Goal: Browse casually

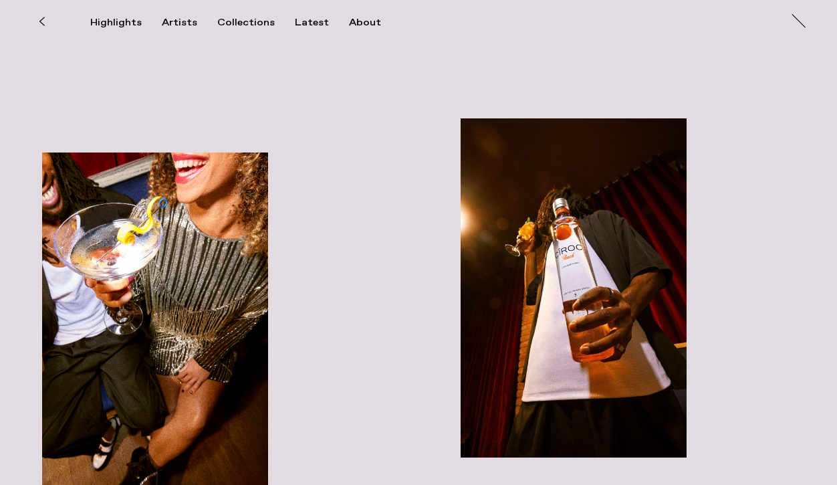
scroll to position [898, 0]
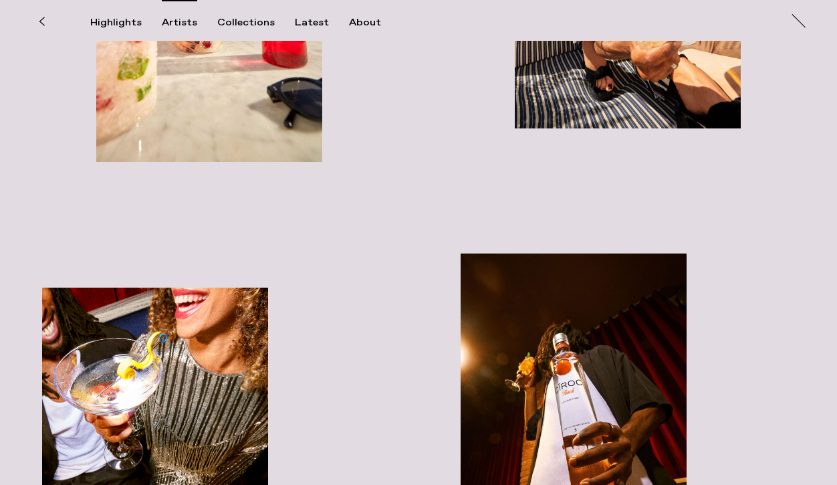
click at [180, 22] on div "Artists" at bounding box center [179, 23] width 35 height 12
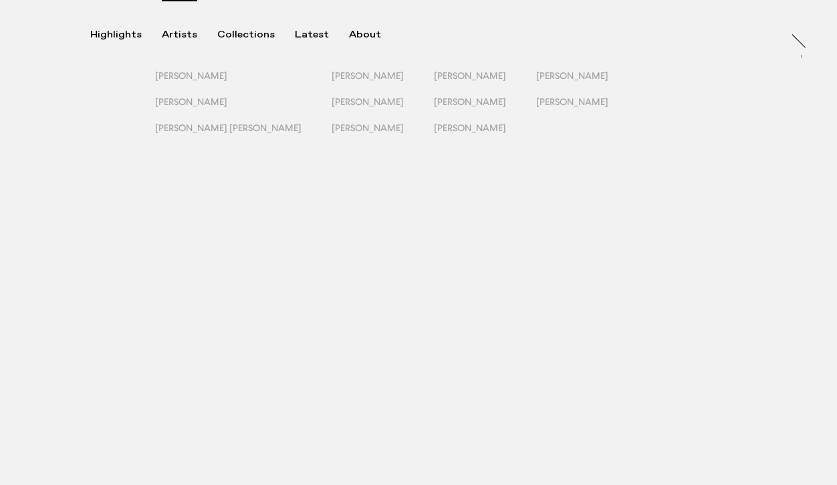
click at [249, 19] on div "Highlights Artists Collections Latest About At At [PERSON_NAME]" at bounding box center [420, 20] width 841 height 41
click at [248, 33] on div "Collections" at bounding box center [245, 35] width 57 height 12
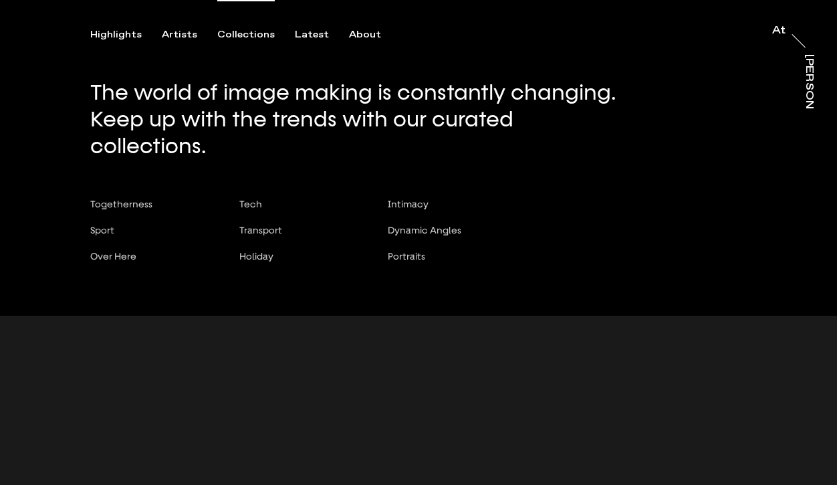
click at [245, 35] on div "Collections" at bounding box center [245, 35] width 57 height 12
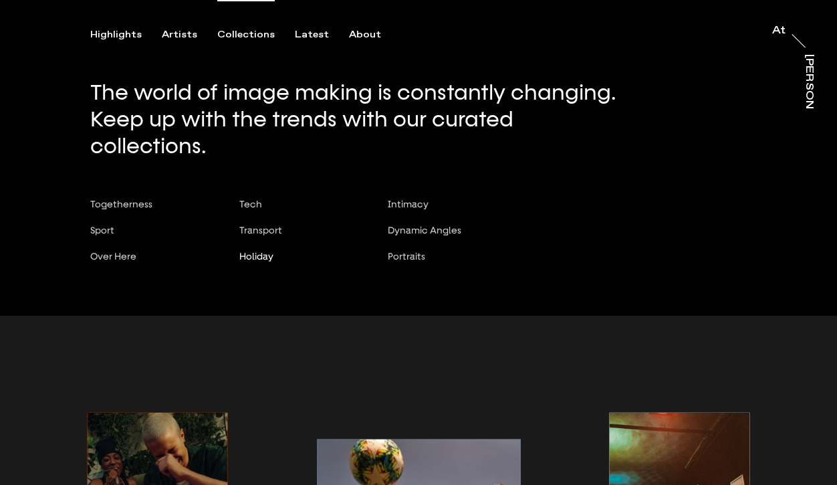
click at [263, 251] on span "Holiday" at bounding box center [256, 256] width 34 height 11
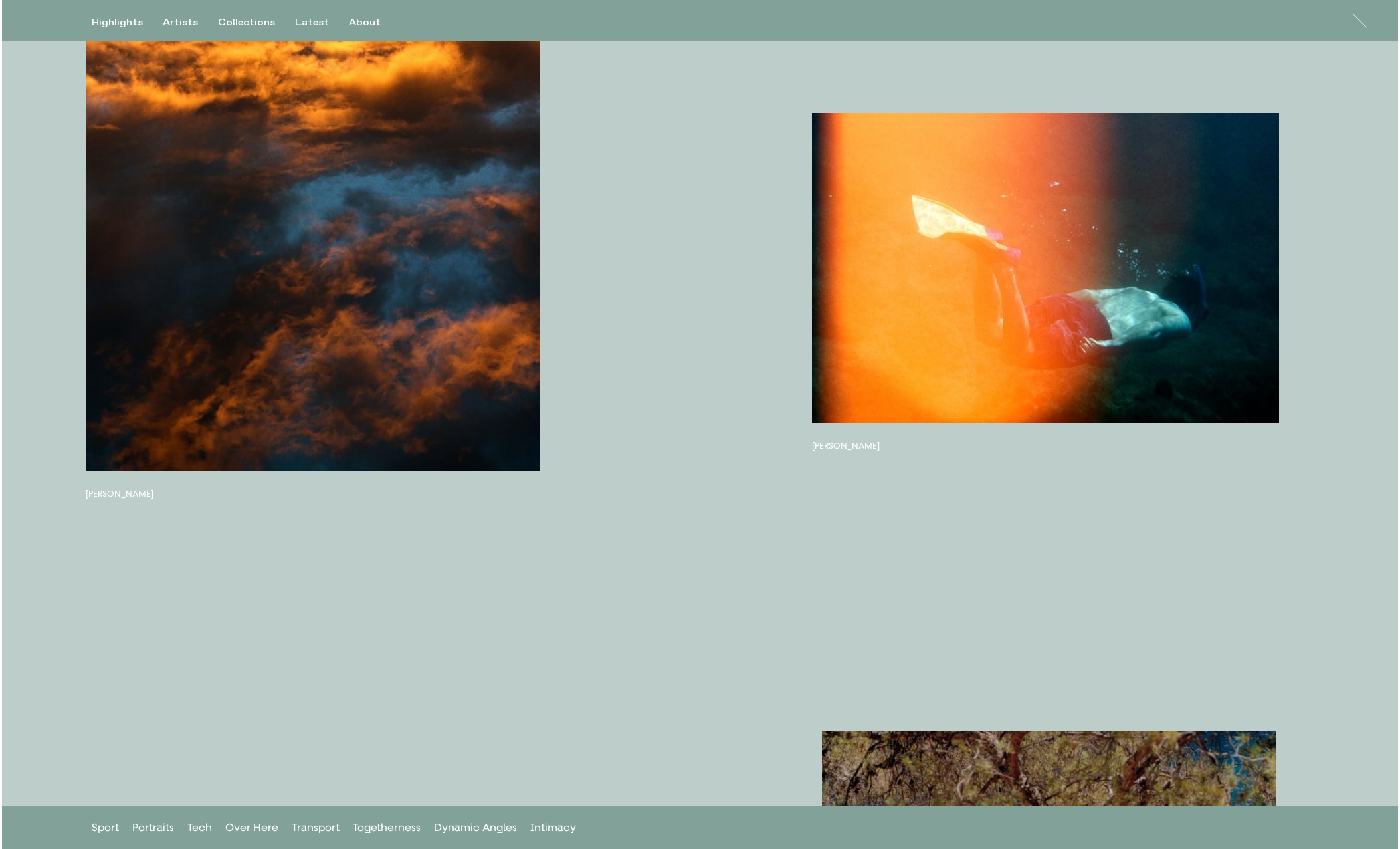
scroll to position [13769, 0]
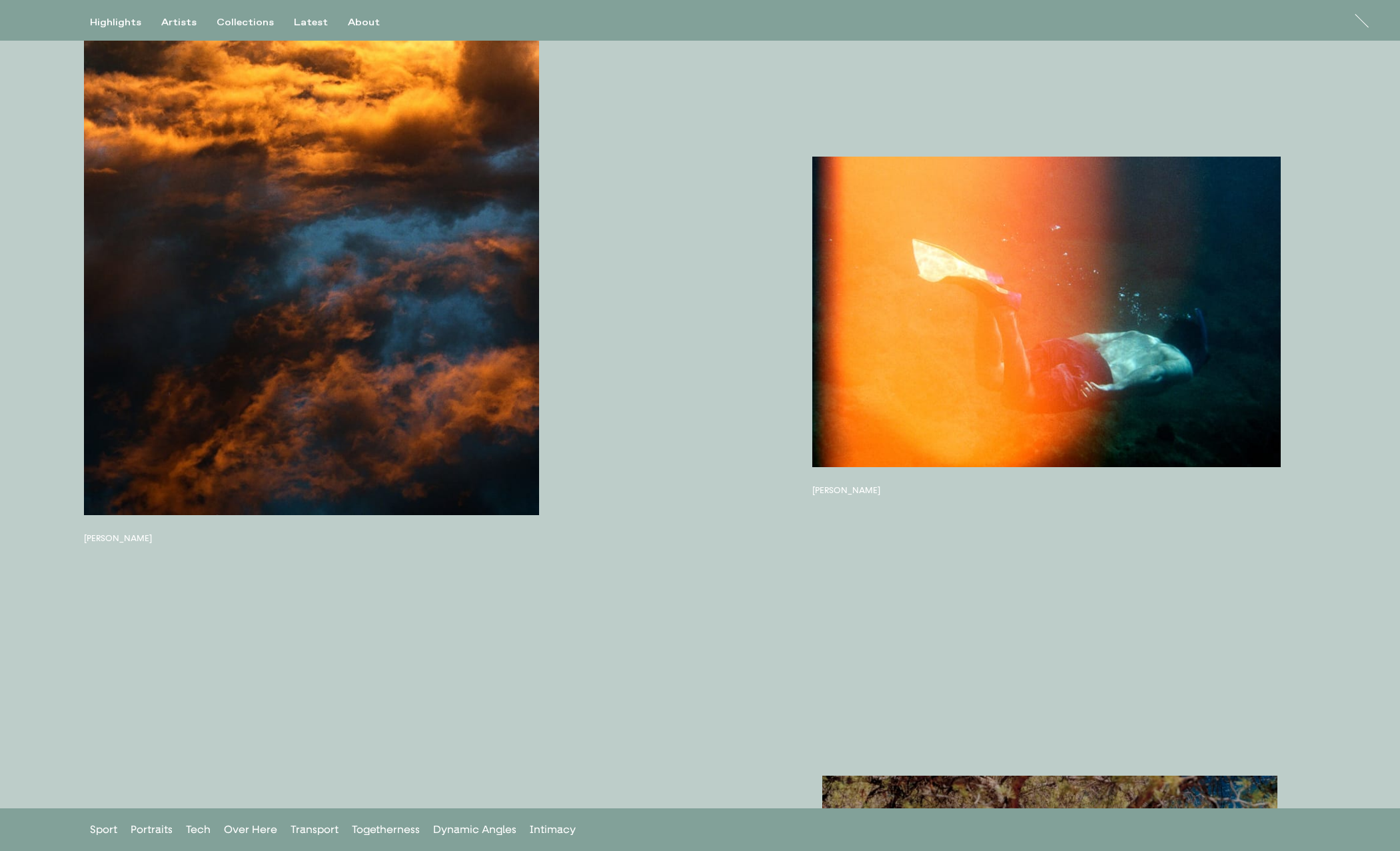
click at [833, 427] on button "button" at bounding box center [1046, 312] width 469 height 311
